Goal: Check status

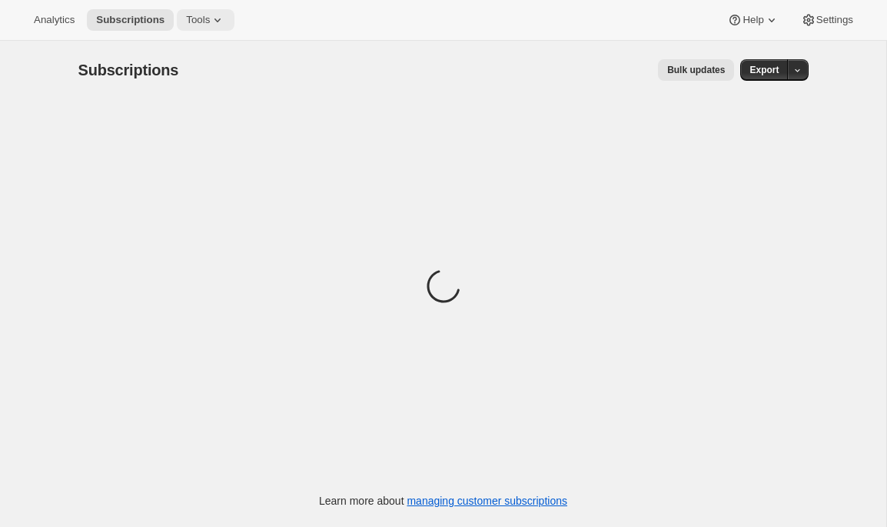
click at [206, 18] on span "Tools" at bounding box center [198, 20] width 24 height 12
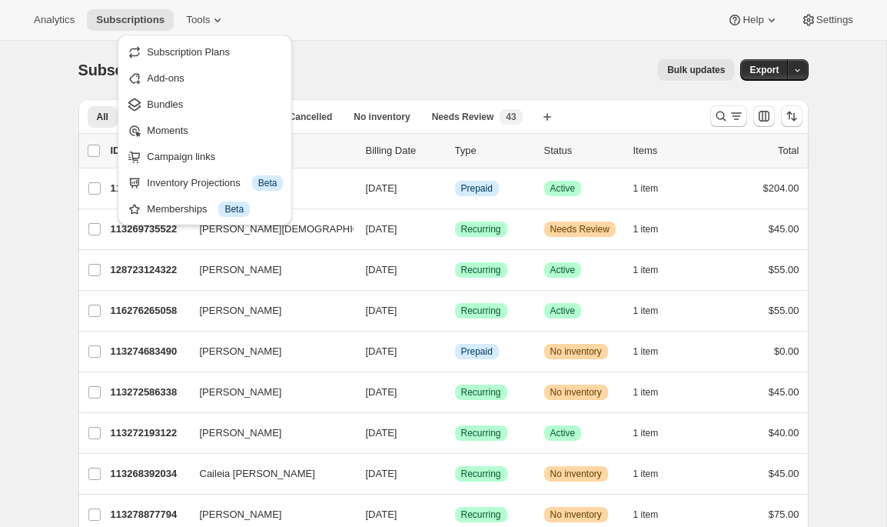
click at [664, 74] on button "Bulk updates" at bounding box center [696, 70] width 76 height 22
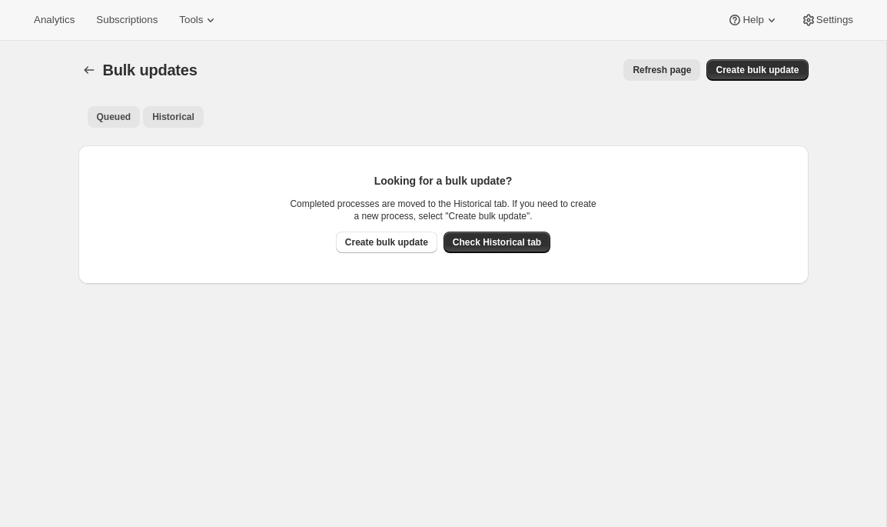
click at [176, 115] on span "Historical" at bounding box center [173, 117] width 42 height 12
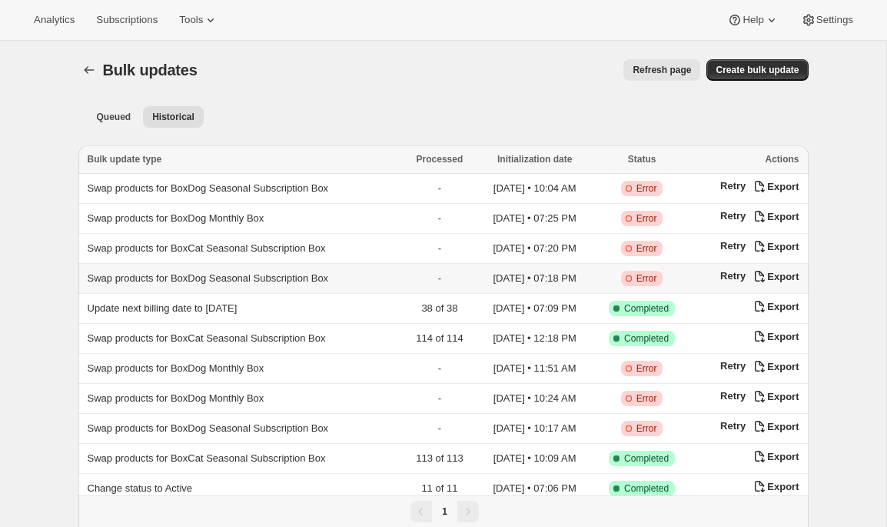
click at [231, 281] on span "Swap products for BoxDog Seasonal Subscription Box" at bounding box center [208, 278] width 241 height 12
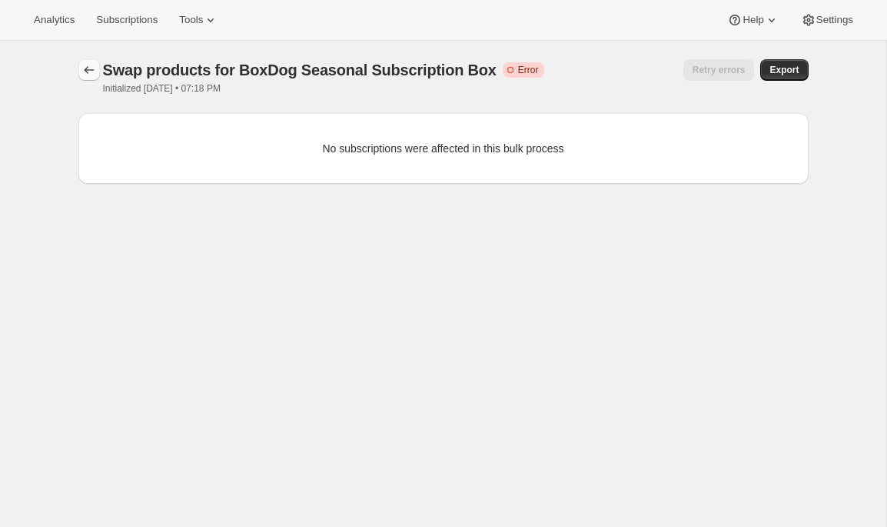
click at [87, 67] on icon "button" at bounding box center [89, 69] width 15 height 15
